Goal: Find specific page/section: Find specific page/section

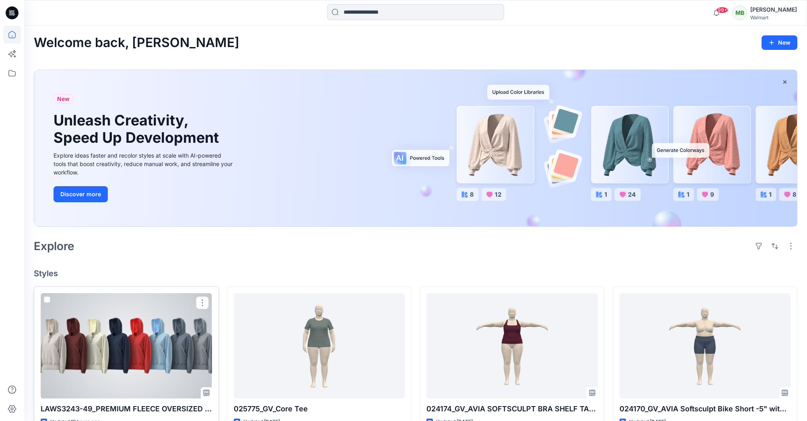
click at [165, 360] on div at bounding box center [126, 345] width 171 height 105
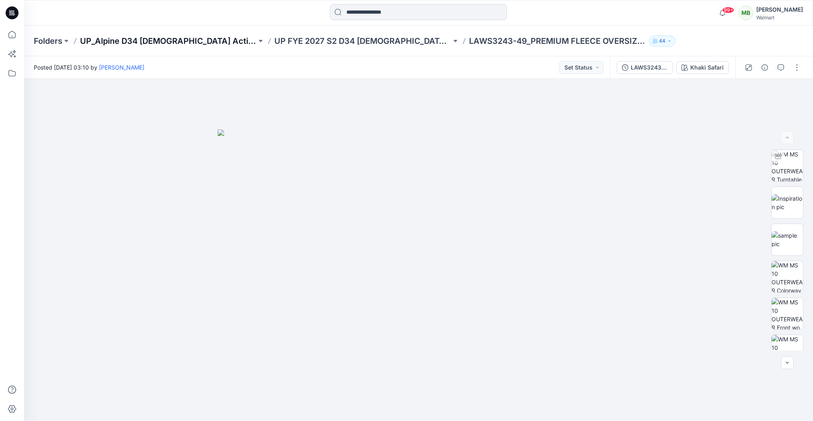
click at [180, 39] on p "UP_Alpine D34 [DEMOGRAPHIC_DATA] Active" at bounding box center [168, 40] width 177 height 11
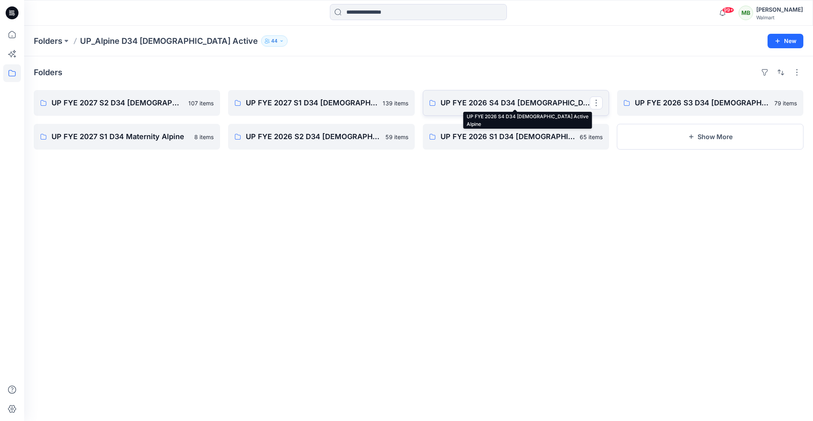
click at [496, 105] on p "UP FYE 2026 S4 D34 [DEMOGRAPHIC_DATA] Active Alpine" at bounding box center [515, 102] width 149 height 11
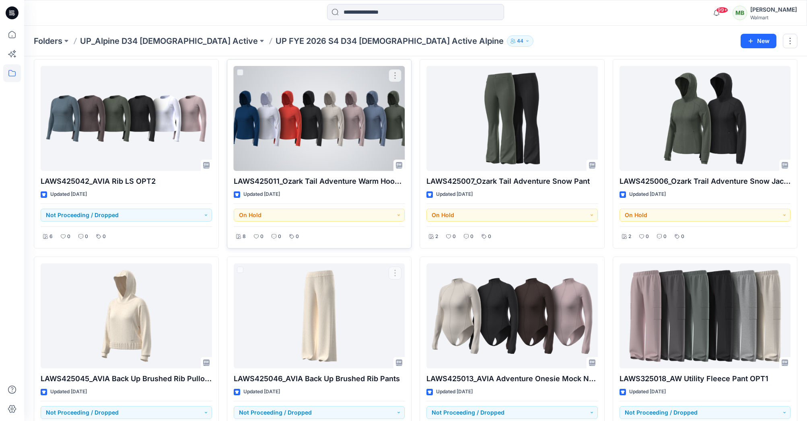
scroll to position [2718, 0]
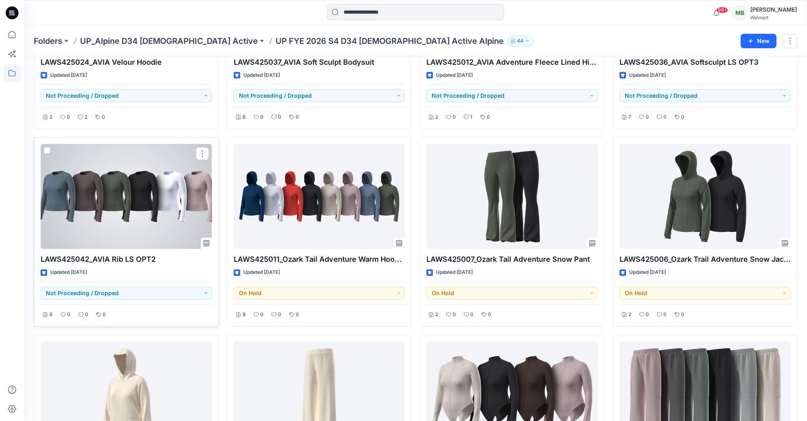
click at [138, 206] on div at bounding box center [126, 196] width 171 height 105
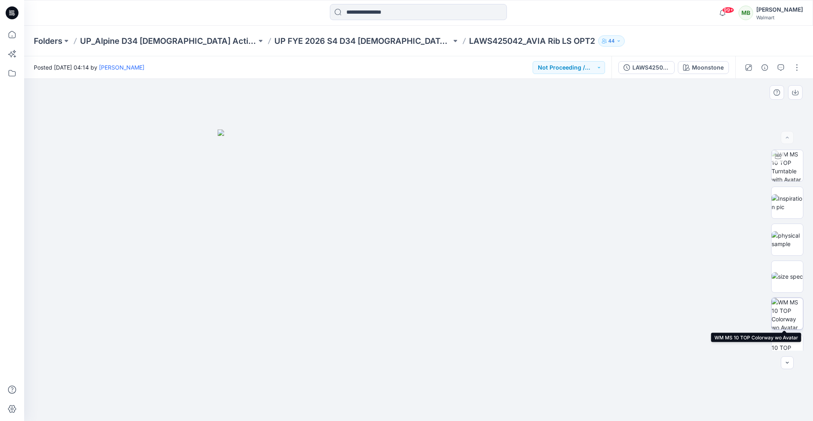
click at [781, 315] on img at bounding box center [787, 313] width 31 height 31
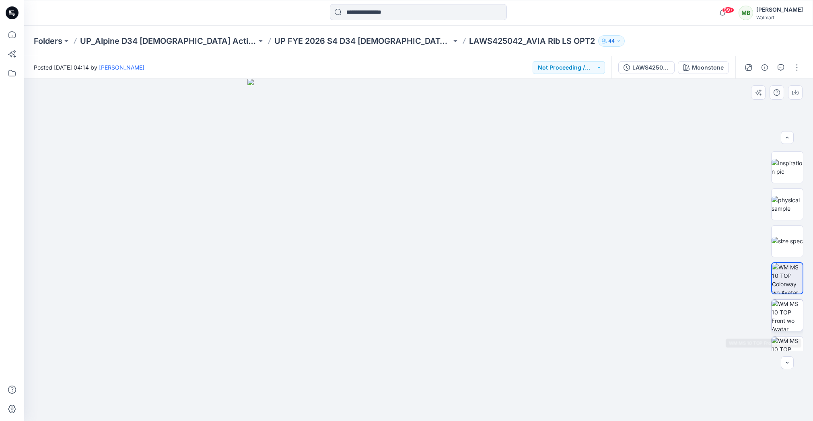
scroll to position [43, 0]
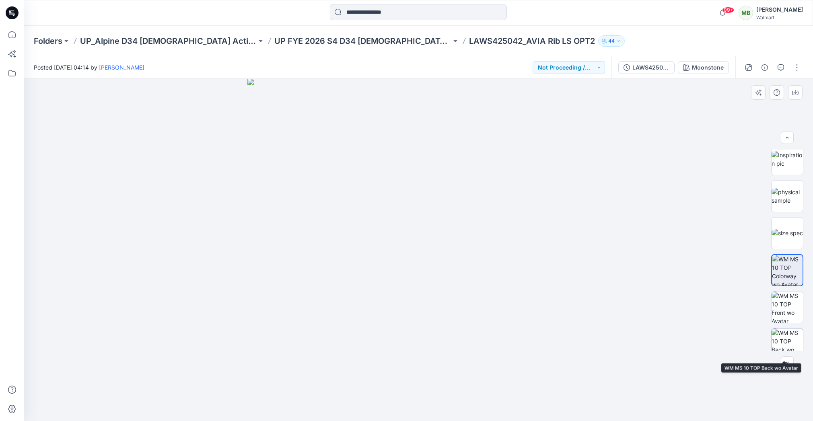
click at [781, 335] on img at bounding box center [787, 344] width 31 height 31
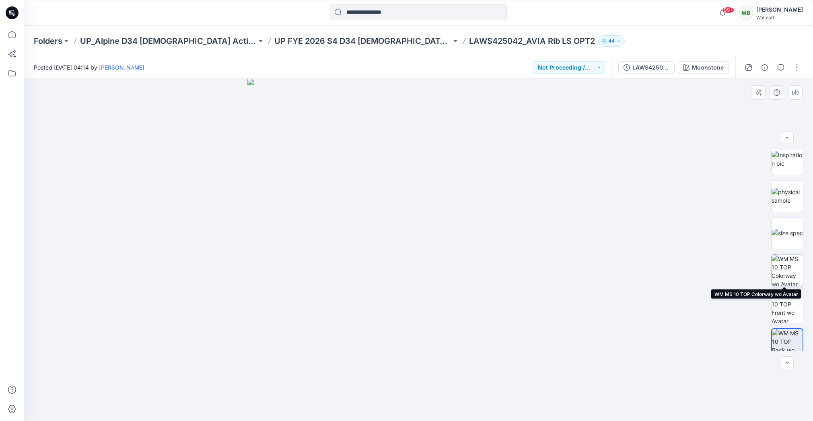
click at [790, 272] on img at bounding box center [787, 270] width 31 height 31
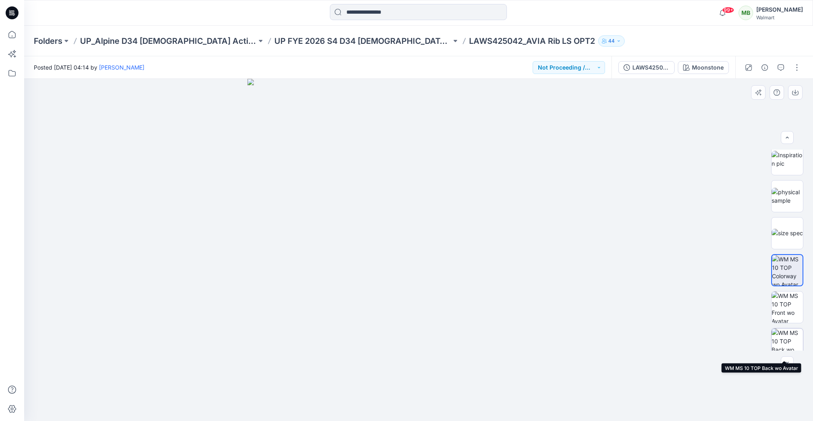
click at [786, 344] on img at bounding box center [787, 344] width 31 height 31
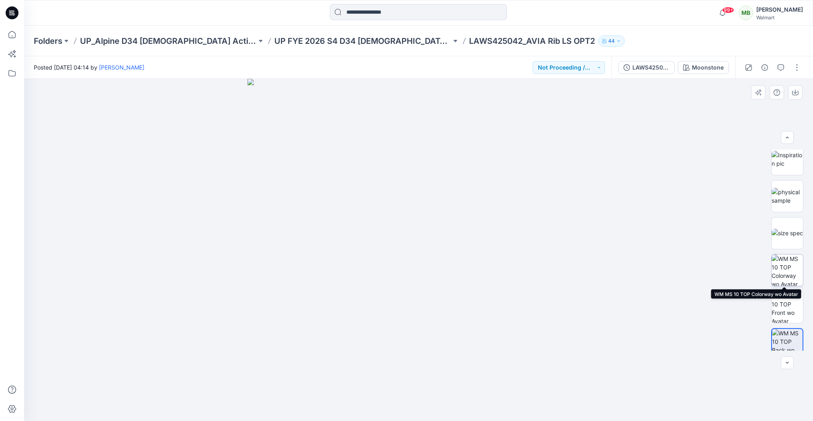
click at [787, 265] on img at bounding box center [787, 270] width 31 height 31
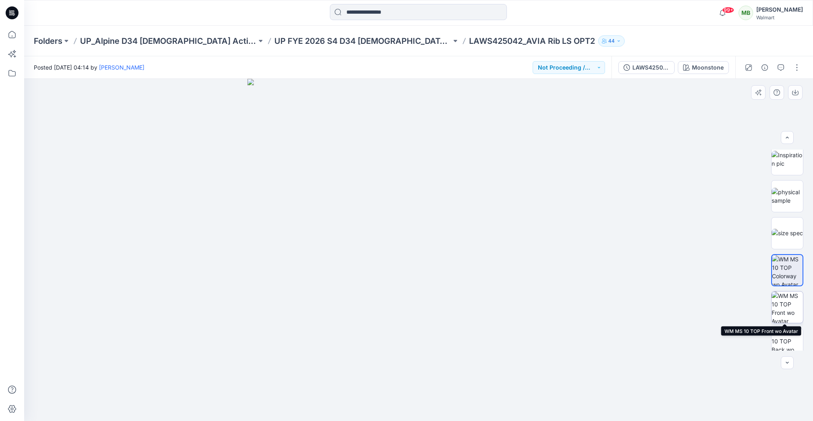
click at [785, 315] on img at bounding box center [787, 307] width 31 height 31
